Goal: Find specific page/section: Find specific page/section

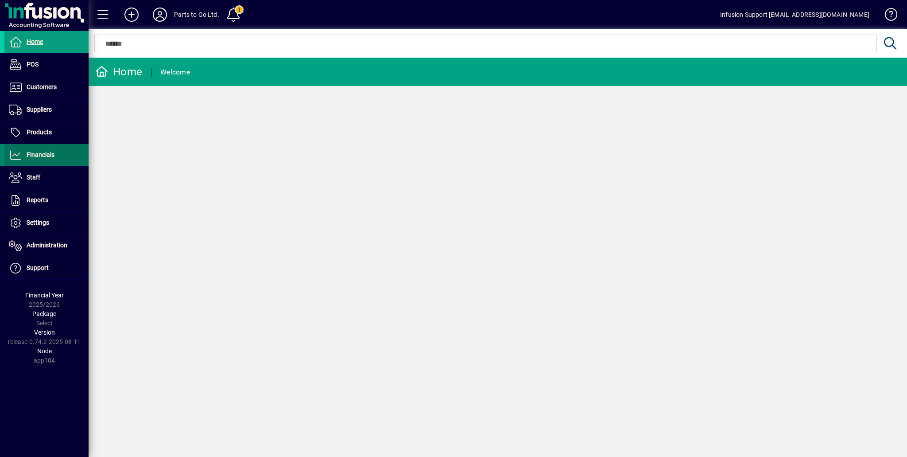
click at [47, 156] on span "Financials" at bounding box center [41, 154] width 28 height 7
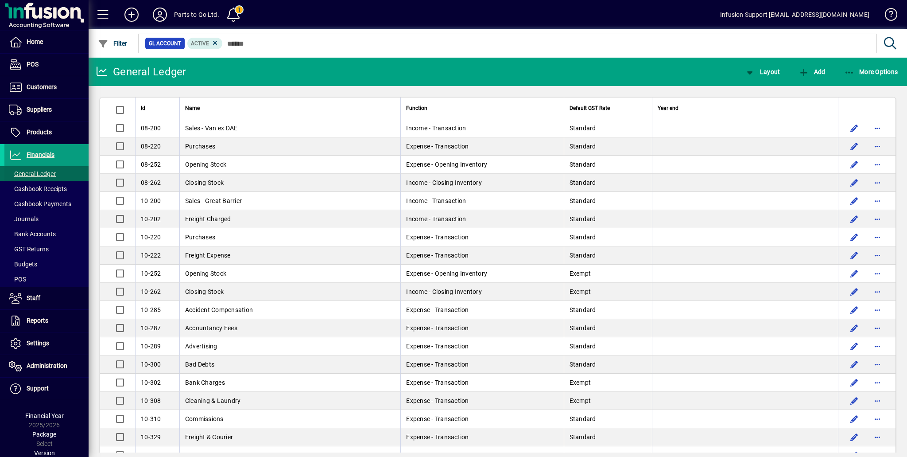
click at [39, 172] on span "General Ledger" at bounding box center [32, 173] width 47 height 7
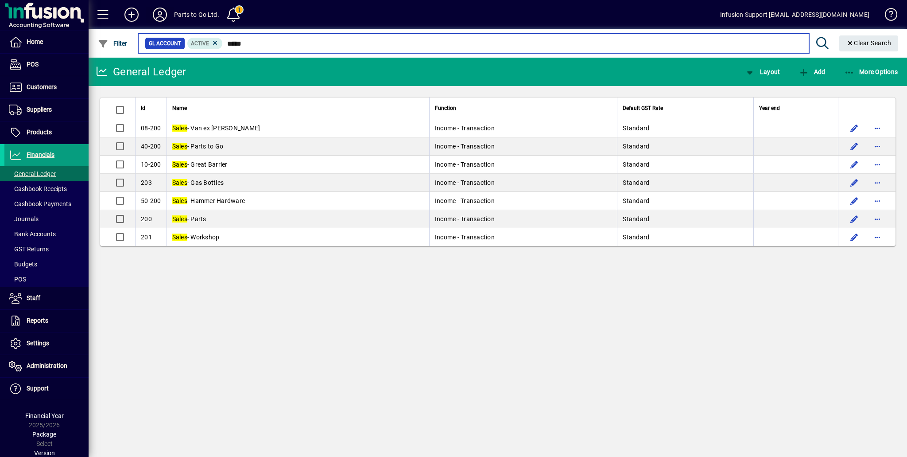
type input "*****"
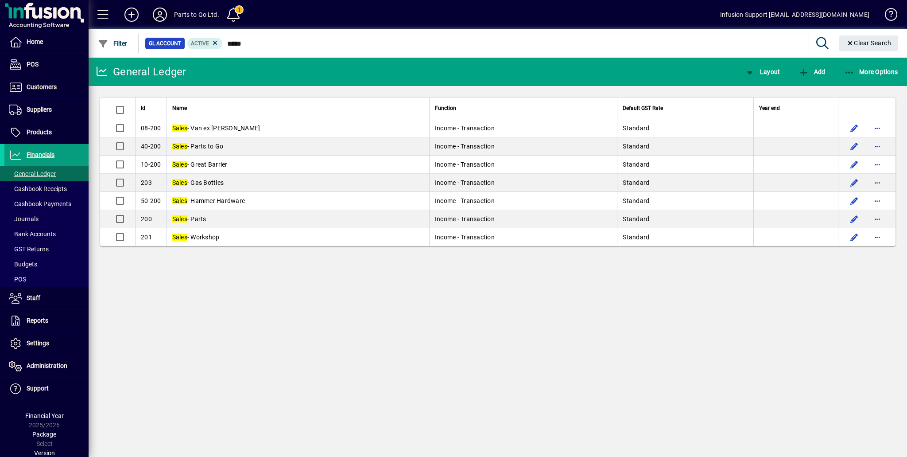
click at [159, 9] on icon at bounding box center [160, 15] width 18 height 14
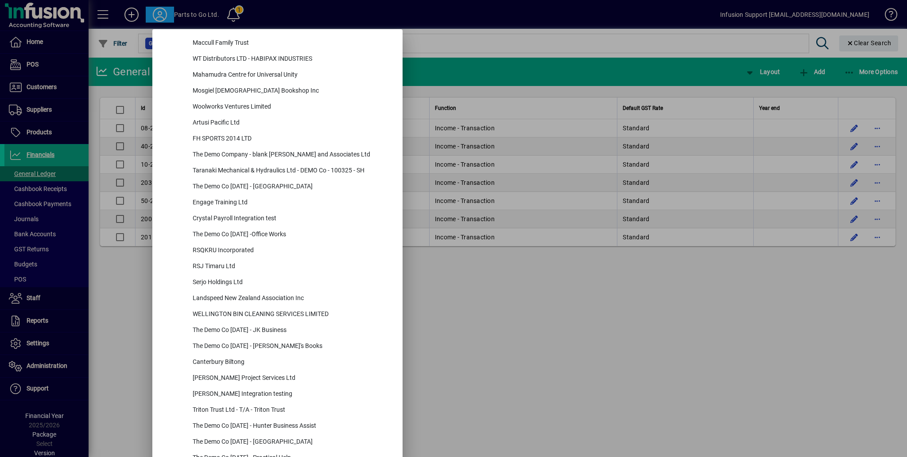
scroll to position [3746, 0]
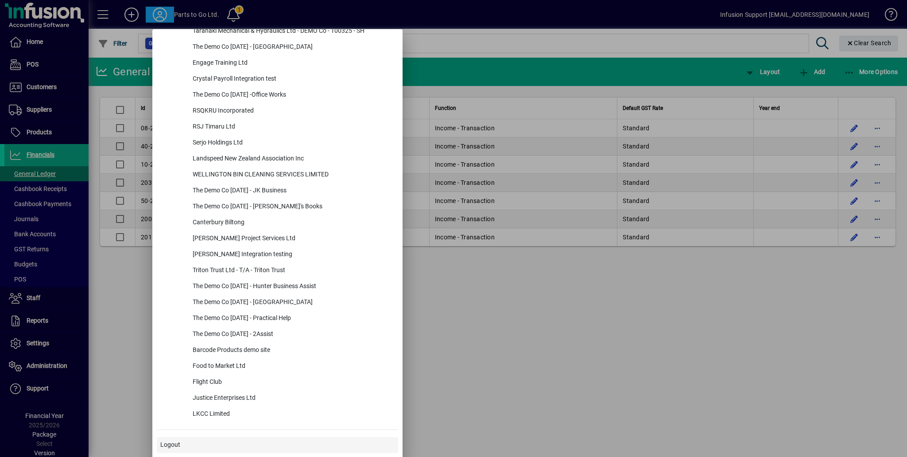
click at [220, 441] on span at bounding box center [277, 444] width 241 height 21
